Goal: Task Accomplishment & Management: Complete application form

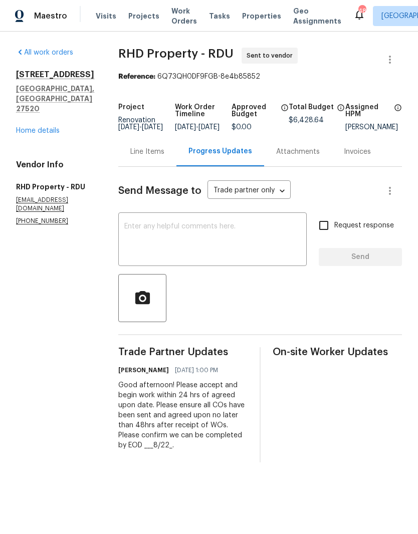
click at [36, 127] on link "Home details" at bounding box center [38, 130] width 44 height 7
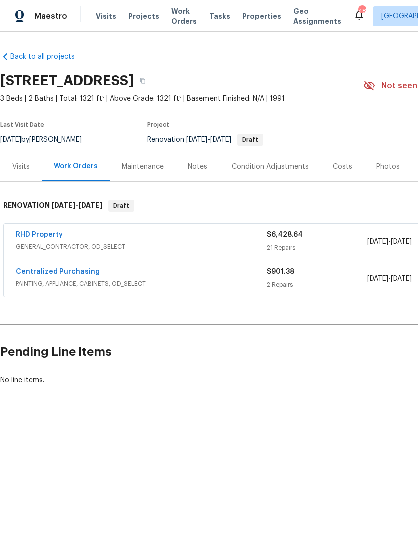
click at [199, 173] on div "Notes" at bounding box center [198, 167] width 44 height 30
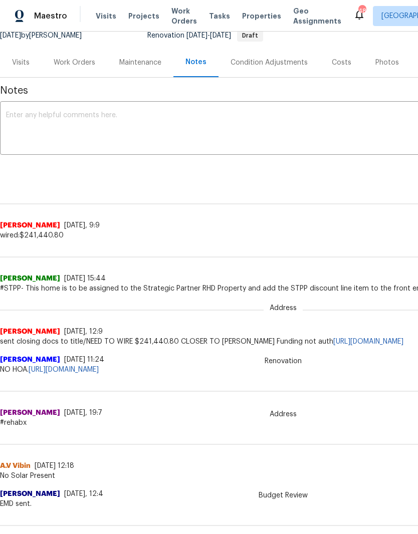
scroll to position [105, 0]
click at [74, 67] on div "Work Orders" at bounding box center [75, 62] width 66 height 30
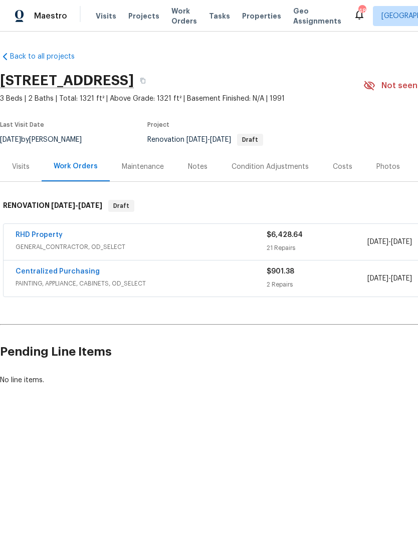
click at [45, 237] on link "RHD Property" at bounding box center [39, 234] width 47 height 7
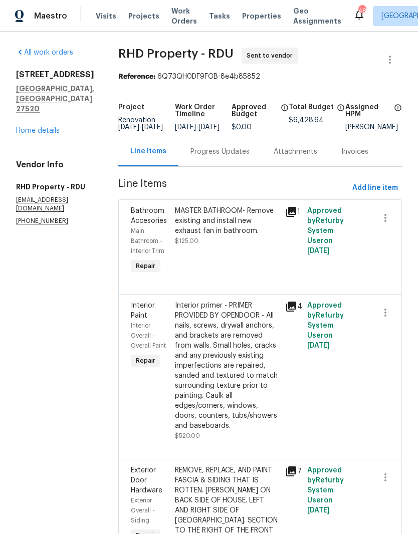
click at [240, 157] on div "Progress Updates" at bounding box center [219, 152] width 59 height 10
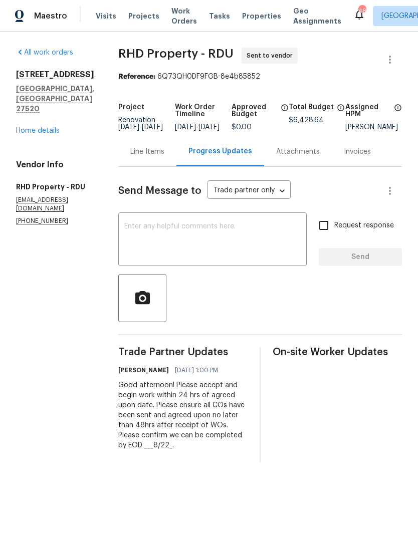
click at [266, 245] on textarea at bounding box center [212, 240] width 176 height 35
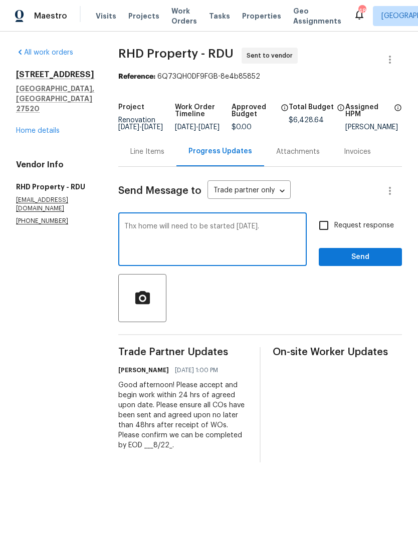
type textarea "Thx home will need to be started Monday 8/18/25."
click at [377, 257] on button "Send" at bounding box center [360, 257] width 83 height 19
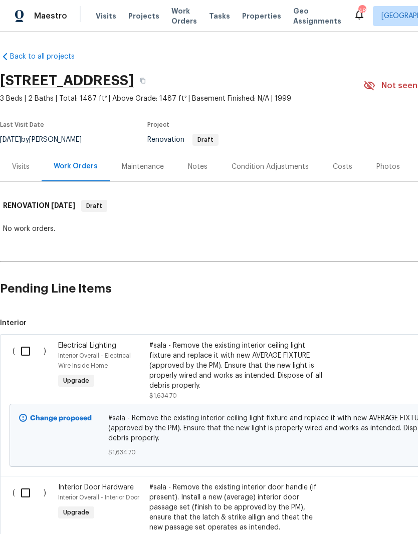
click at [24, 354] on input "checkbox" at bounding box center [29, 351] width 29 height 21
checkbox input "true"
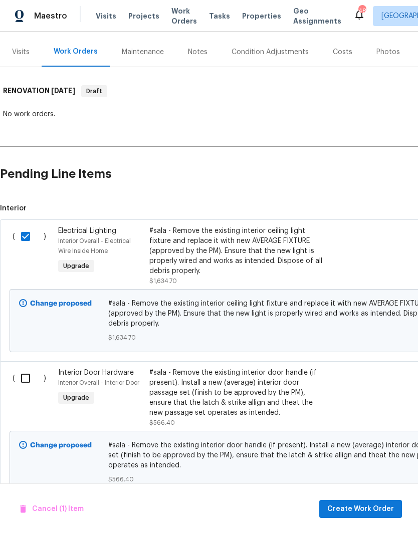
scroll to position [113, -1]
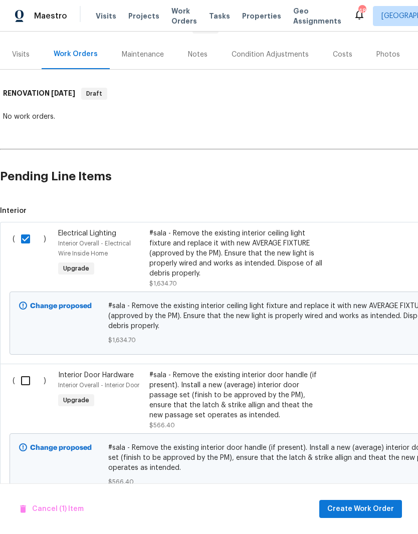
click at [29, 385] on input "checkbox" at bounding box center [29, 380] width 29 height 21
checkbox input "true"
click at [390, 507] on span "Create Work Order" at bounding box center [360, 509] width 67 height 13
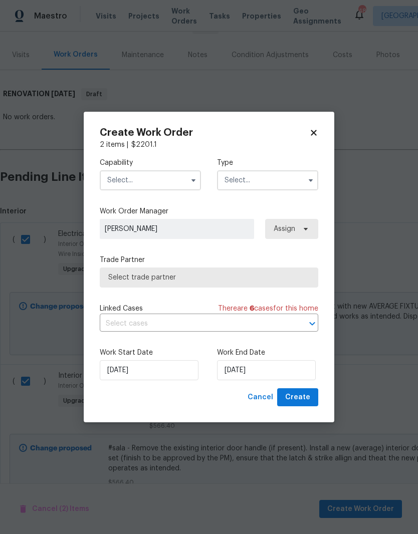
click at [172, 177] on input "text" at bounding box center [150, 180] width 101 height 20
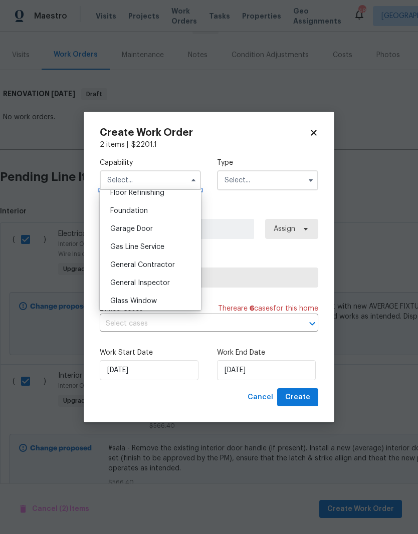
scroll to position [416, 0]
click at [185, 263] on div "General Contractor" at bounding box center [150, 264] width 96 height 18
type input "General Contractor"
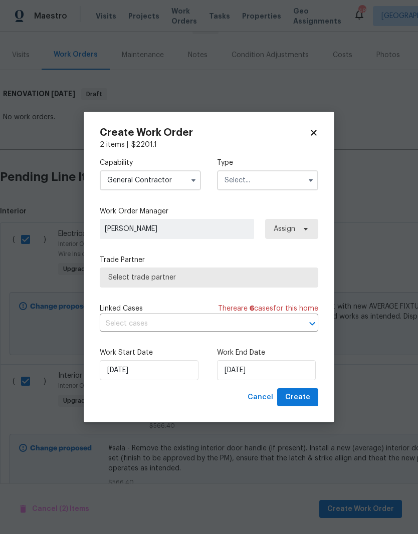
click at [302, 188] on input "text" at bounding box center [267, 180] width 101 height 20
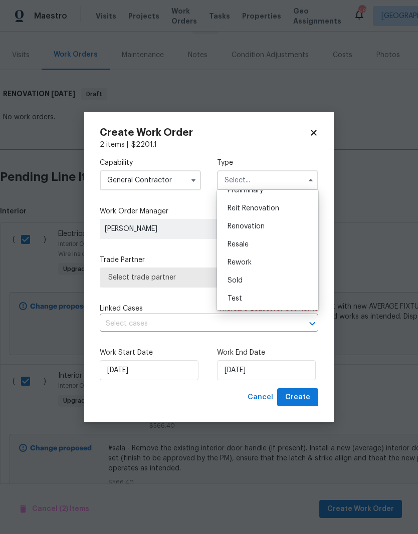
scroll to position [227, 0]
click at [301, 232] on div "Renovation" at bounding box center [267, 226] width 96 height 18
type input "Renovation"
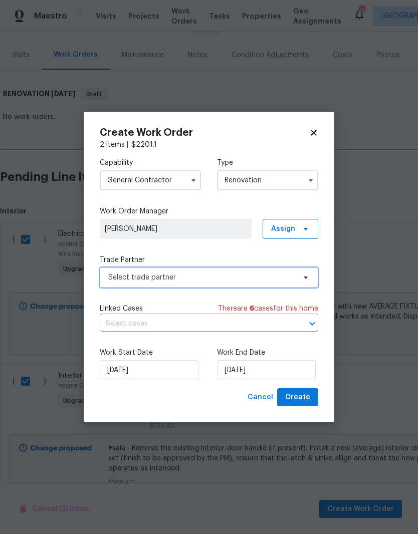
click at [281, 275] on span "Select trade partner" at bounding box center [201, 278] width 187 height 10
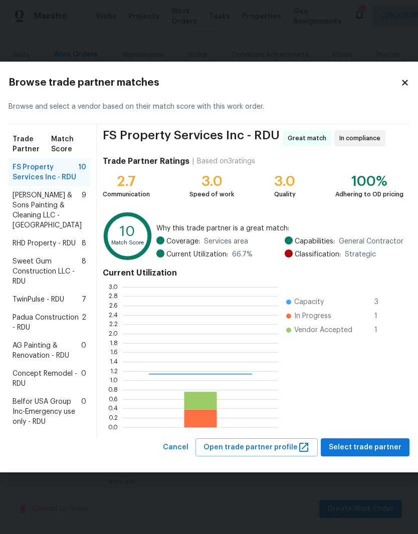
scroll to position [140, 155]
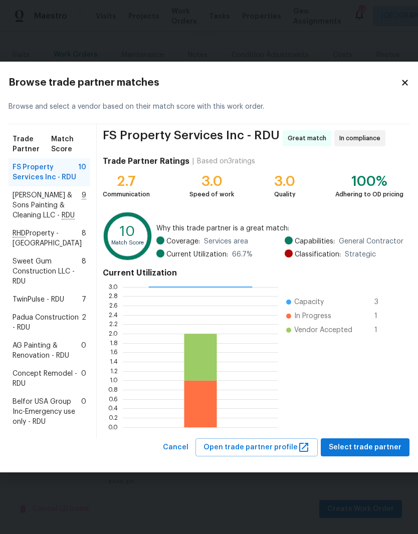
click at [47, 297] on span "TwinPulse - RDU" at bounding box center [39, 300] width 52 height 10
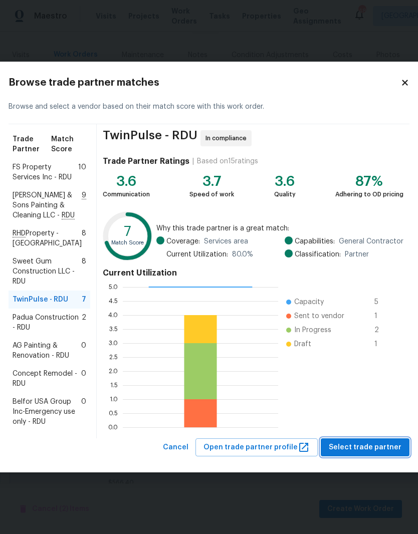
click at [348, 454] on span "Select trade partner" at bounding box center [365, 447] width 73 height 13
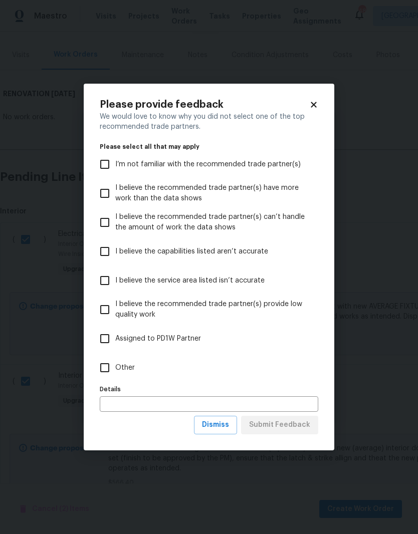
click at [295, 230] on span "I believe the recommended trade partner(s) can’t handle the amount of work the …" at bounding box center [212, 222] width 195 height 21
click at [115, 230] on input "I believe the recommended trade partner(s) can’t handle the amount of work the …" at bounding box center [104, 222] width 21 height 21
checkbox input "true"
click at [300, 427] on span "Submit Feedback" at bounding box center [279, 425] width 61 height 13
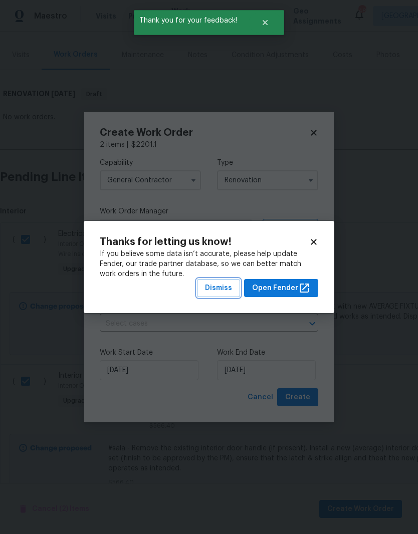
click at [225, 288] on span "Dismiss" at bounding box center [218, 288] width 27 height 13
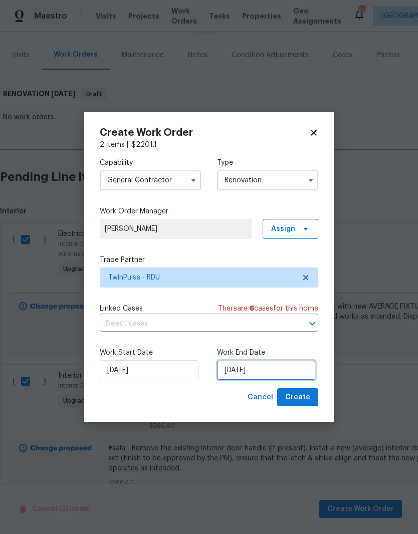
click at [285, 374] on input "[DATE]" at bounding box center [266, 370] width 99 height 20
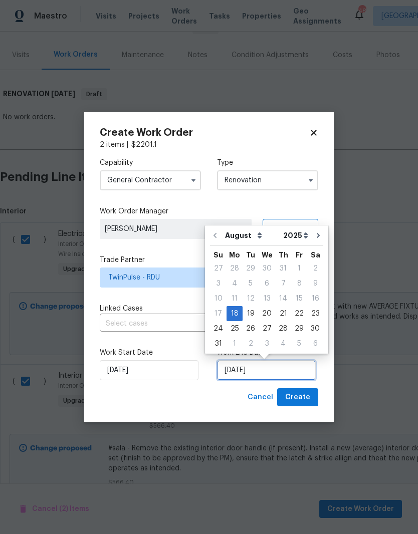
scroll to position [8, 0]
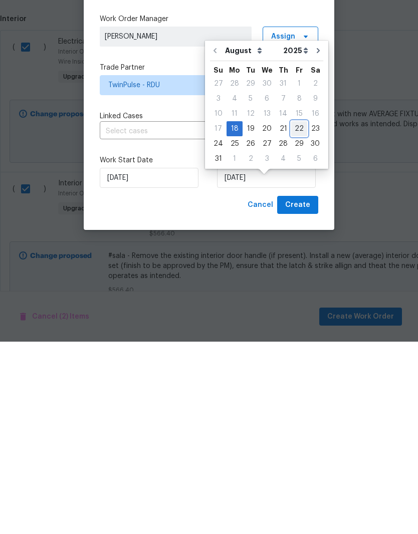
click at [295, 314] on div "22" at bounding box center [299, 321] width 16 height 14
type input "[DATE]"
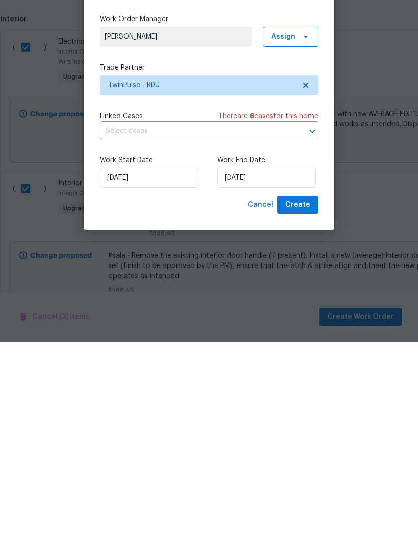
scroll to position [41, 0]
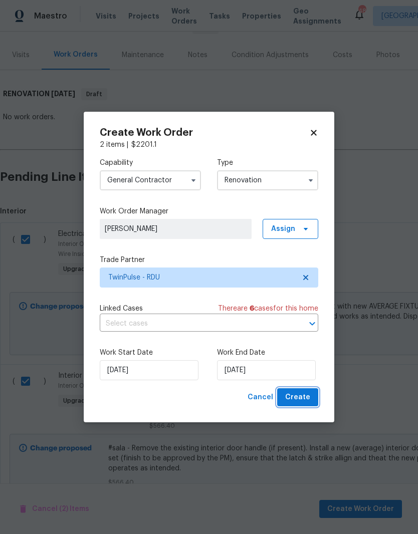
click at [313, 399] on button "Create" at bounding box center [297, 397] width 41 height 19
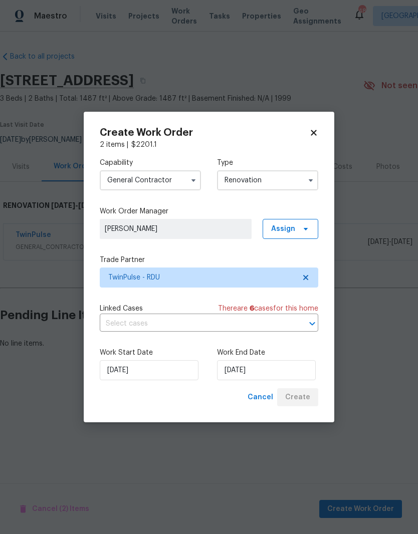
scroll to position [0, 0]
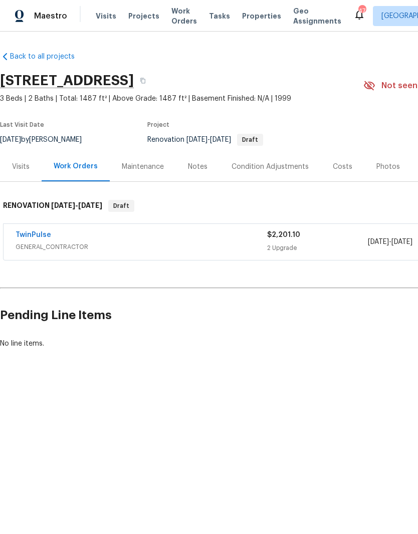
click at [24, 172] on div "Visits" at bounding box center [21, 167] width 42 height 30
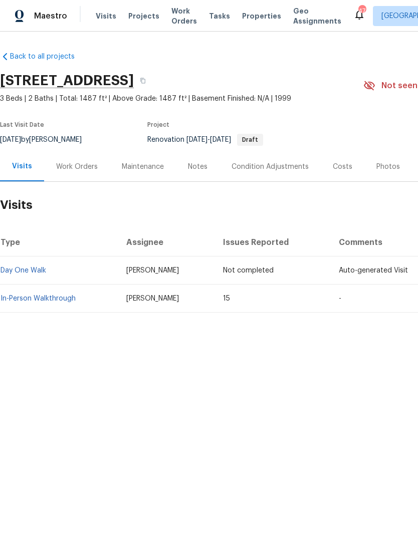
click at [194, 168] on div "Notes" at bounding box center [198, 167] width 20 height 10
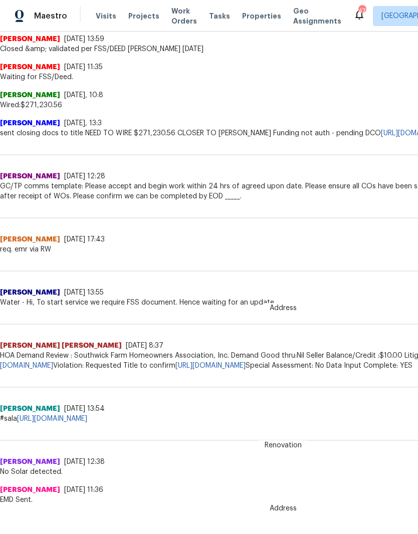
scroll to position [290, 0]
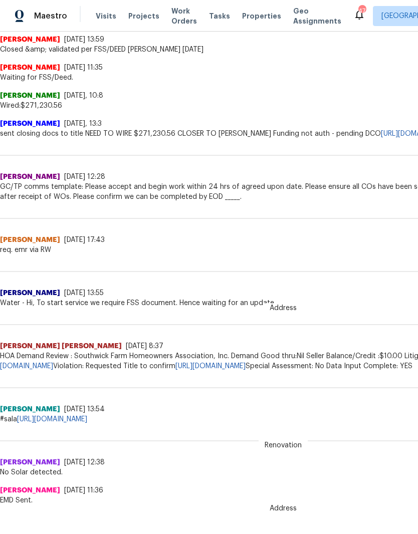
click at [87, 423] on link "[URL][DOMAIN_NAME]" at bounding box center [52, 419] width 70 height 7
